Goal: Task Accomplishment & Management: Use online tool/utility

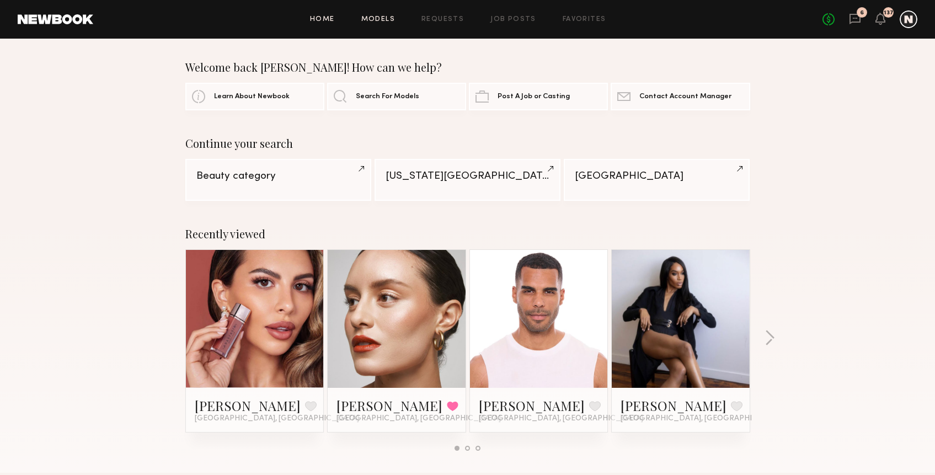
click at [381, 17] on link "Models" at bounding box center [378, 19] width 34 height 7
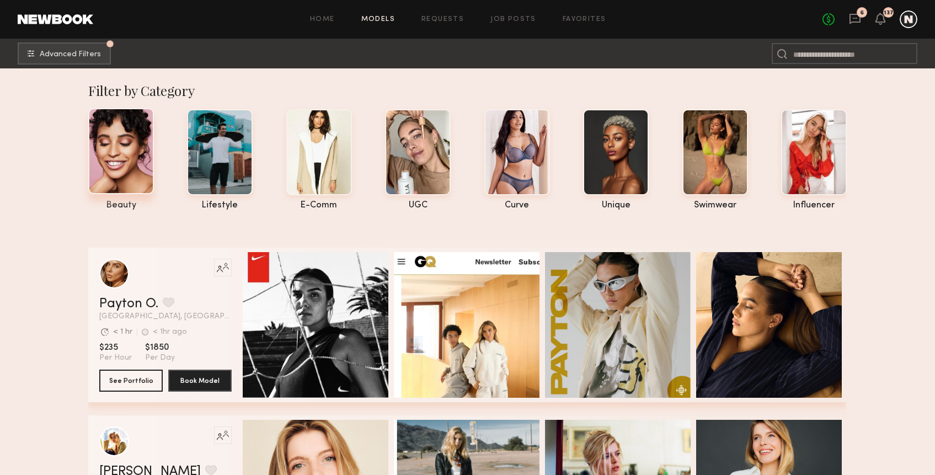
click at [130, 139] on div at bounding box center [121, 151] width 66 height 86
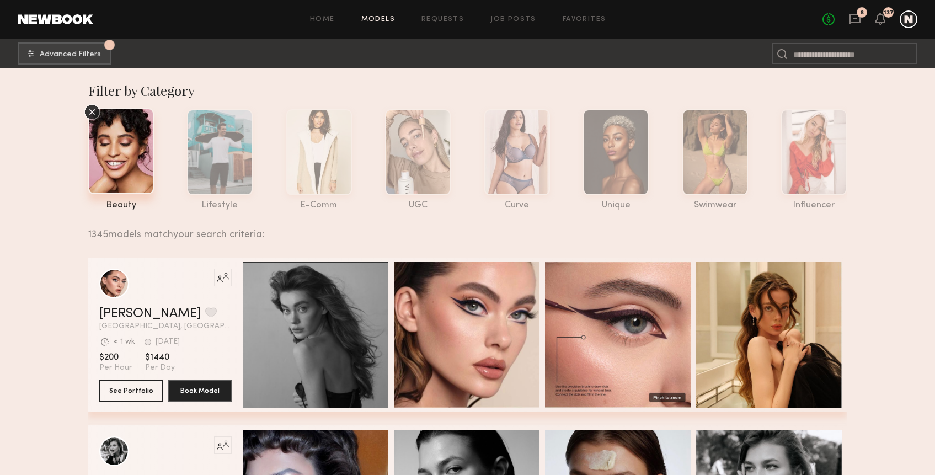
click at [92, 119] on icon at bounding box center [92, 112] width 17 height 17
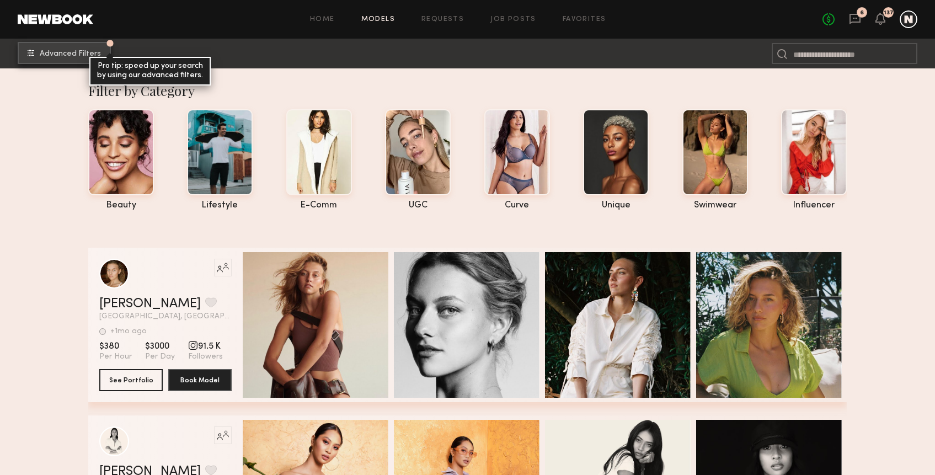
click at [48, 56] on span "Advanced Filters" at bounding box center [70, 54] width 61 height 8
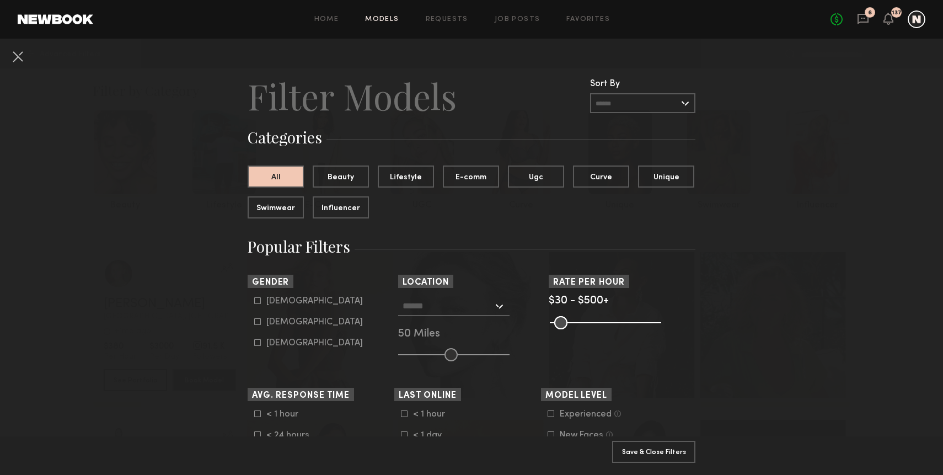
click at [20, 54] on button at bounding box center [18, 56] width 18 height 18
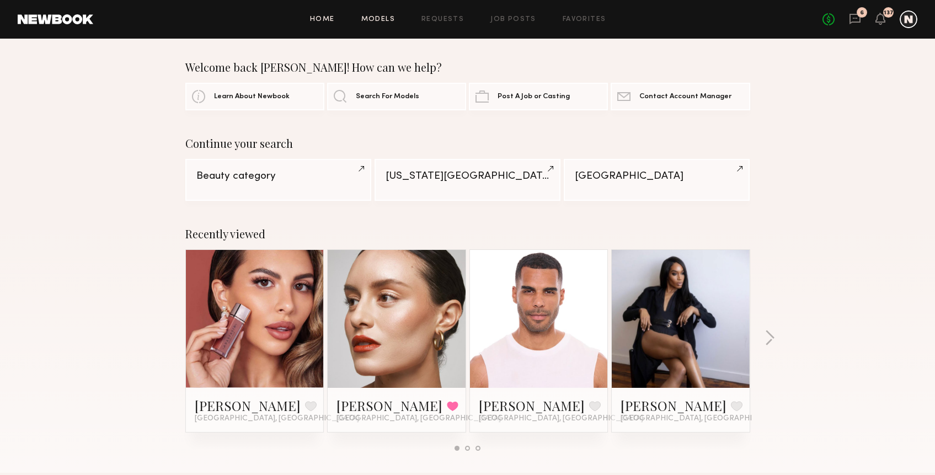
click at [386, 20] on link "Models" at bounding box center [378, 19] width 34 height 7
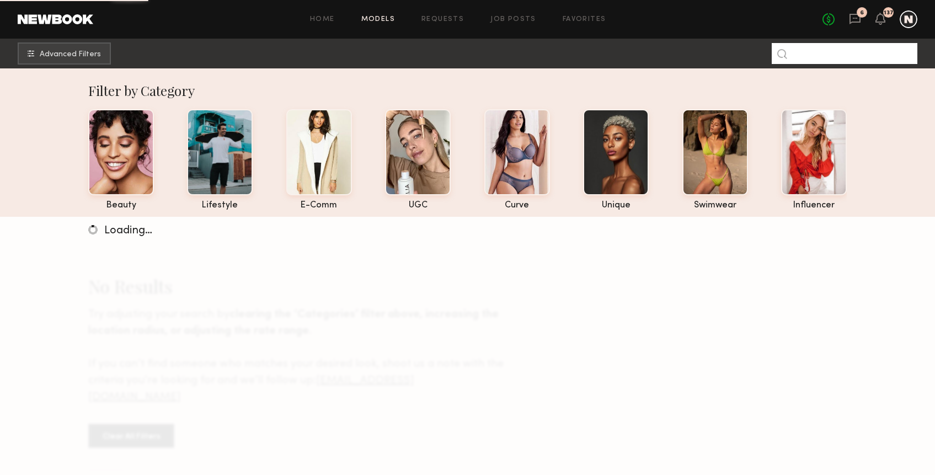
click at [836, 55] on input at bounding box center [845, 53] width 146 height 21
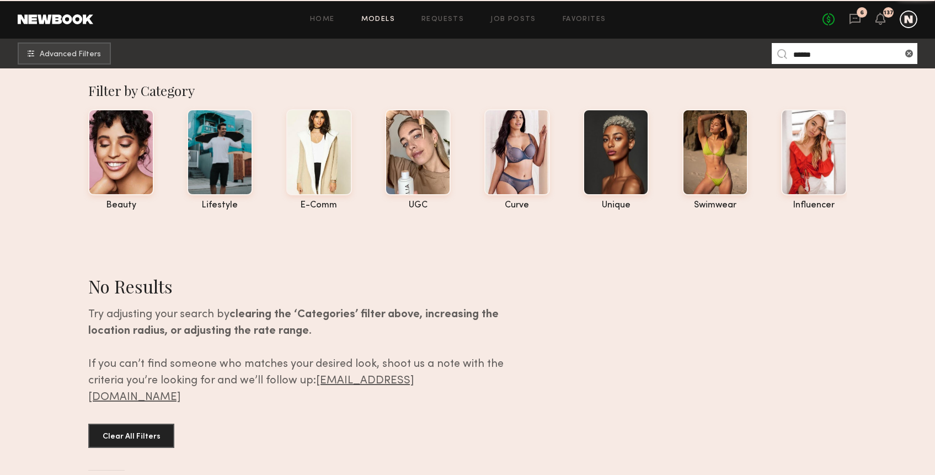
type input "******"
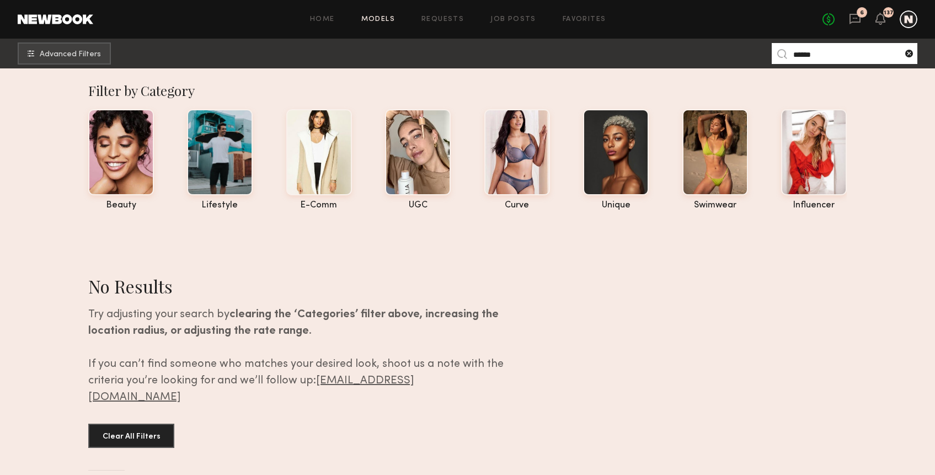
click at [910, 52] on common-icon at bounding box center [909, 53] width 11 height 11
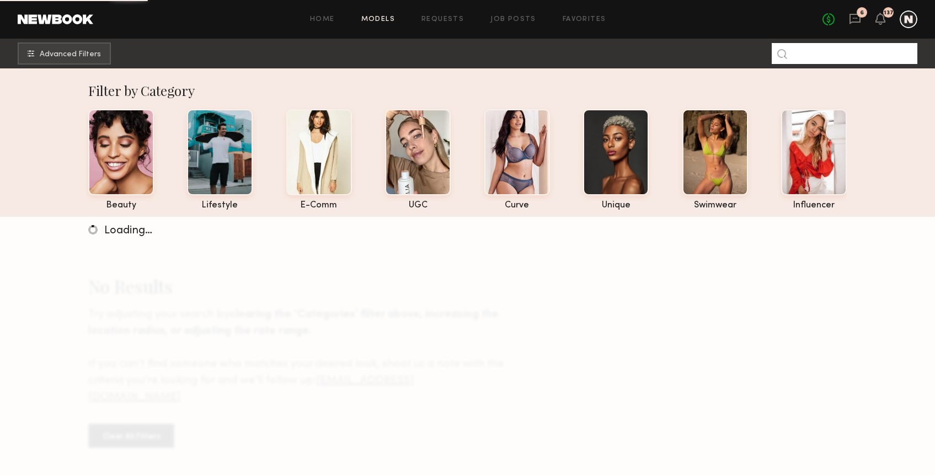
click at [825, 56] on input at bounding box center [845, 53] width 146 height 21
type input "******"
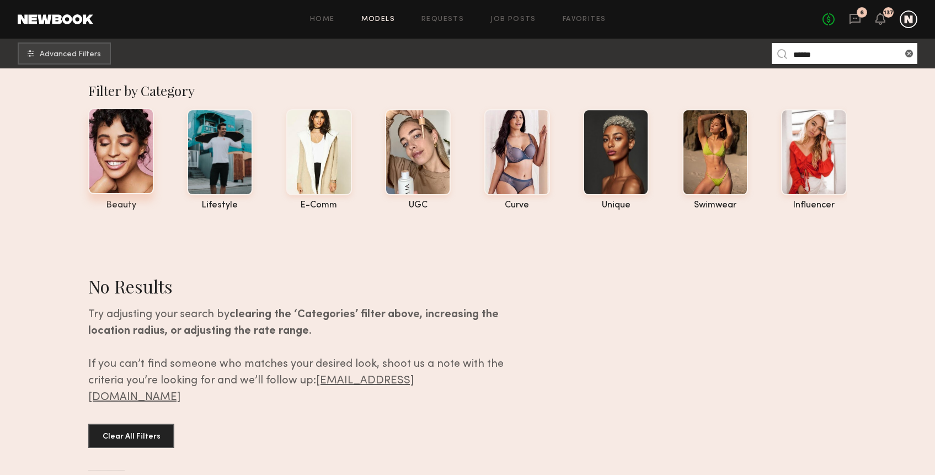
click at [124, 204] on div "beauty" at bounding box center [121, 205] width 66 height 9
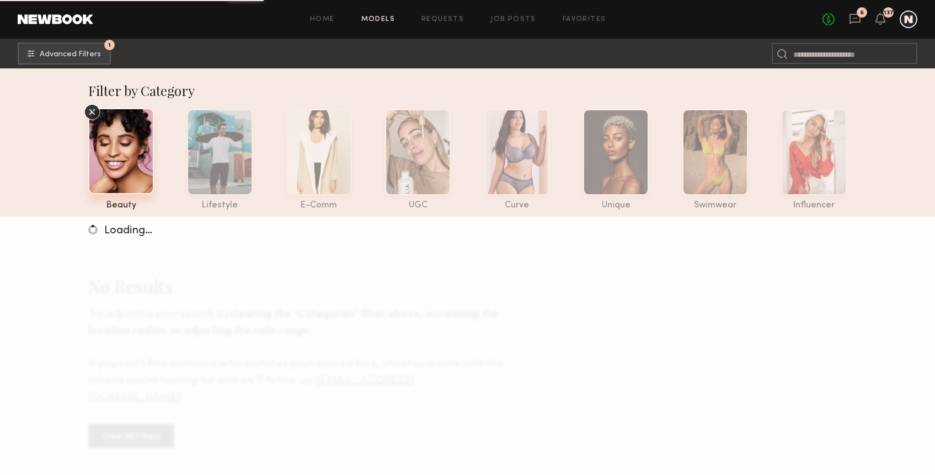
click at [89, 108] on icon at bounding box center [92, 112] width 17 height 17
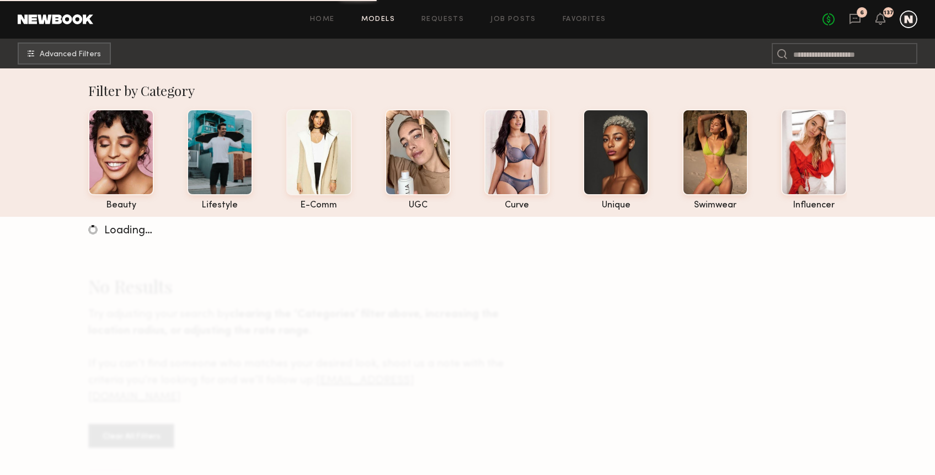
click at [387, 18] on link "Models" at bounding box center [378, 19] width 34 height 7
click at [326, 21] on link "Home" at bounding box center [322, 19] width 25 height 7
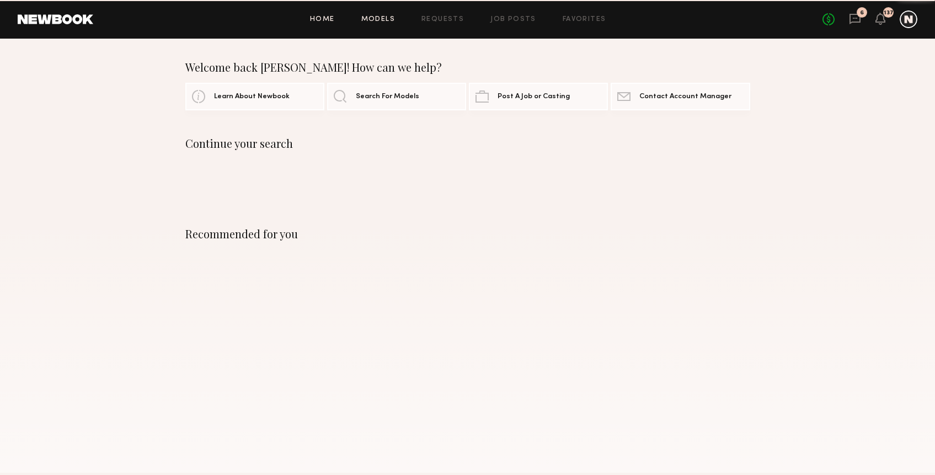
click at [390, 21] on link "Models" at bounding box center [378, 19] width 34 height 7
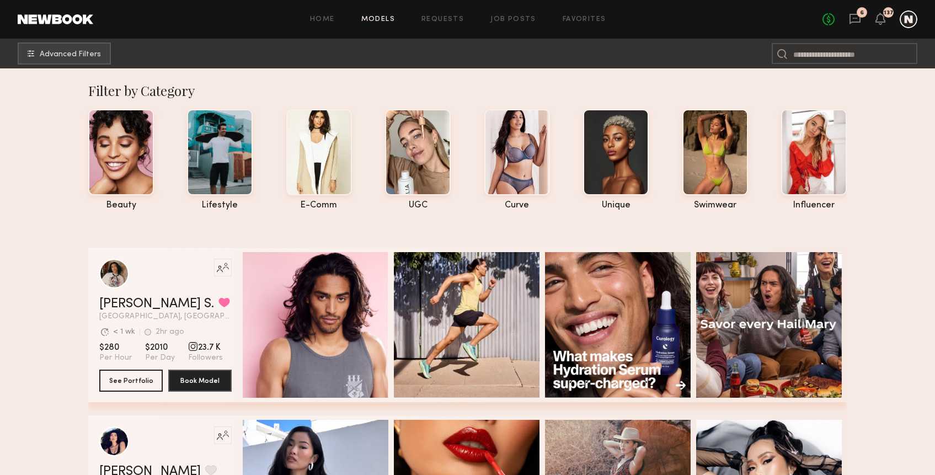
scroll to position [190, 0]
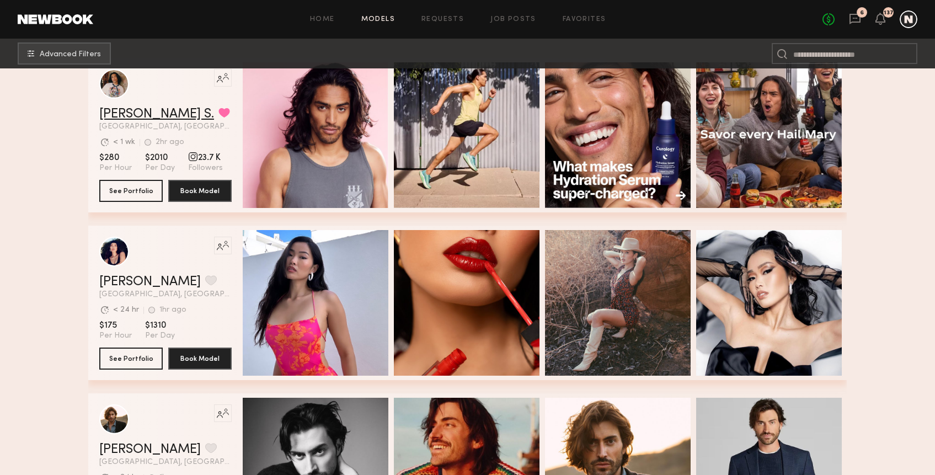
click at [148, 115] on link "Kenan-Eames S." at bounding box center [156, 114] width 115 height 13
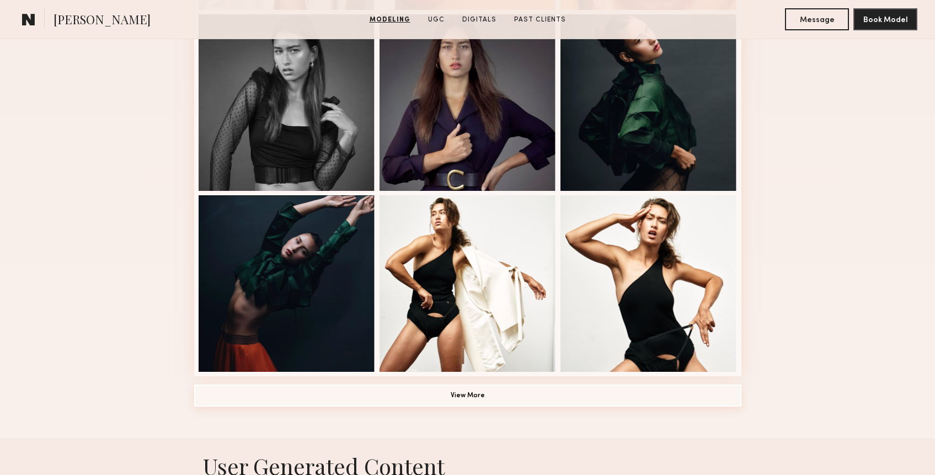
scroll to position [835, 0]
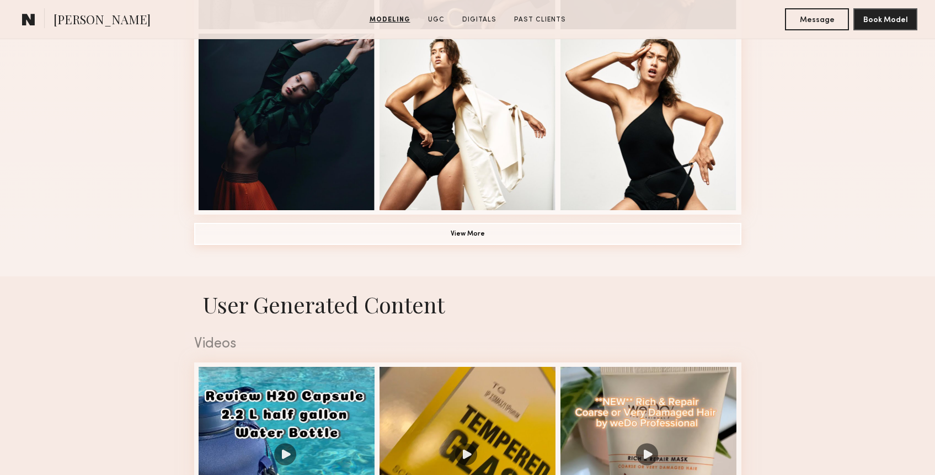
click at [443, 239] on button "View More" at bounding box center [467, 234] width 547 height 22
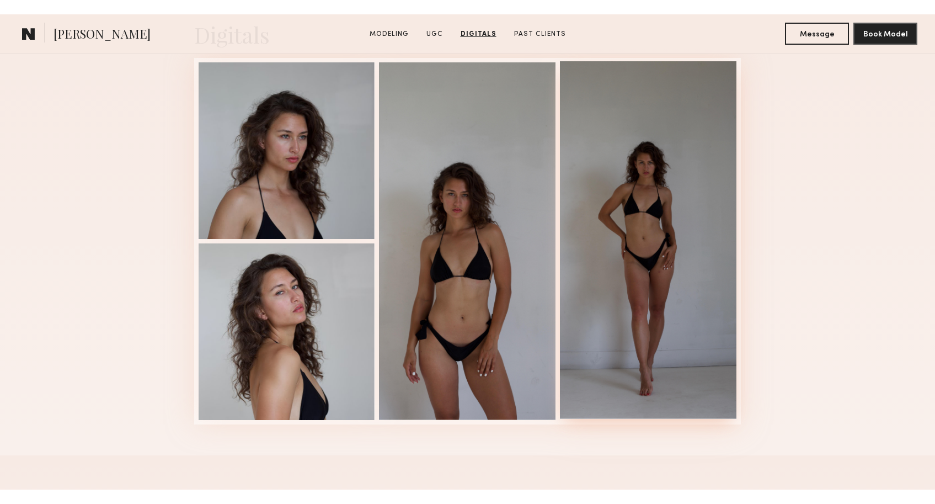
scroll to position [2745, 0]
